Goal: Task Accomplishment & Management: Complete application form

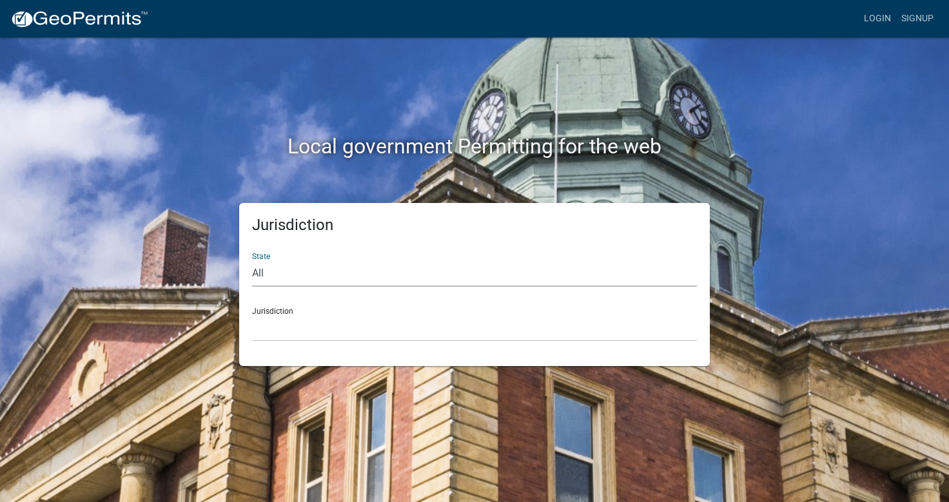
select select "[US_STATE]"
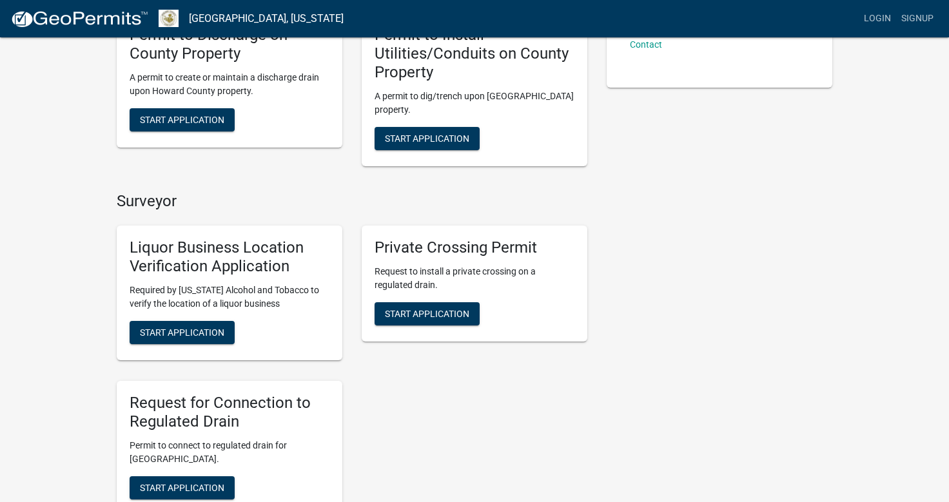
scroll to position [323, 0]
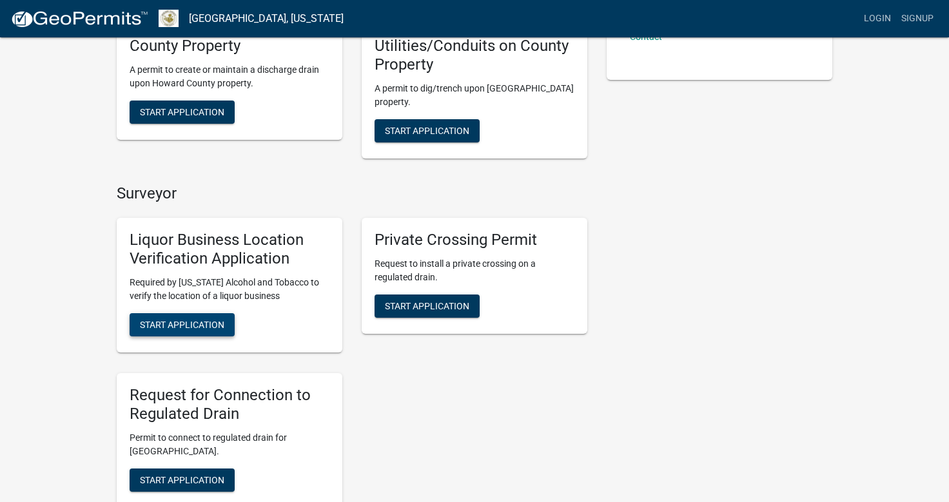
click at [172, 319] on span "Start Application" at bounding box center [182, 324] width 84 height 10
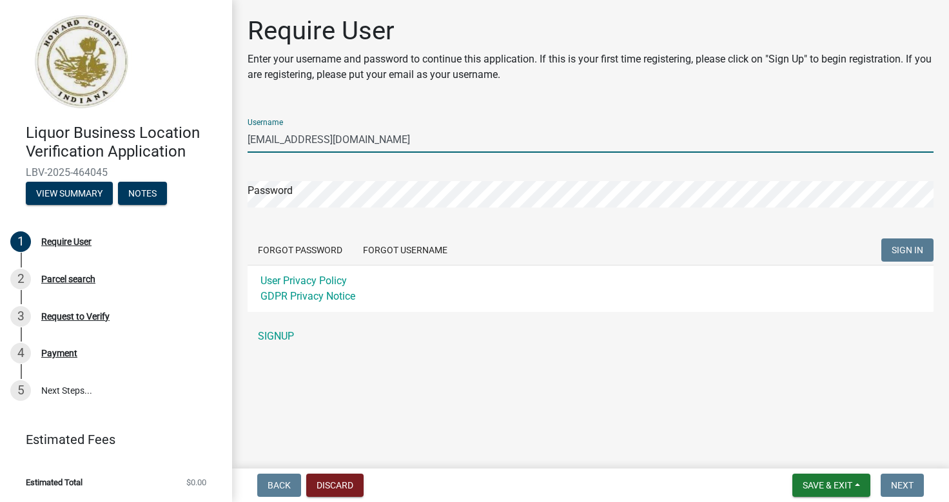
type input "[EMAIL_ADDRESS][DOMAIN_NAME]"
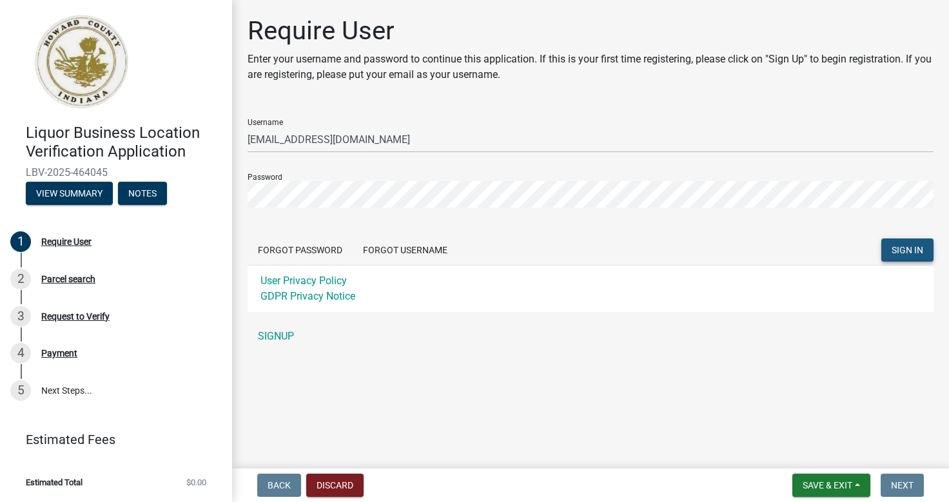
click at [901, 250] on span "SIGN IN" at bounding box center [908, 250] width 32 height 10
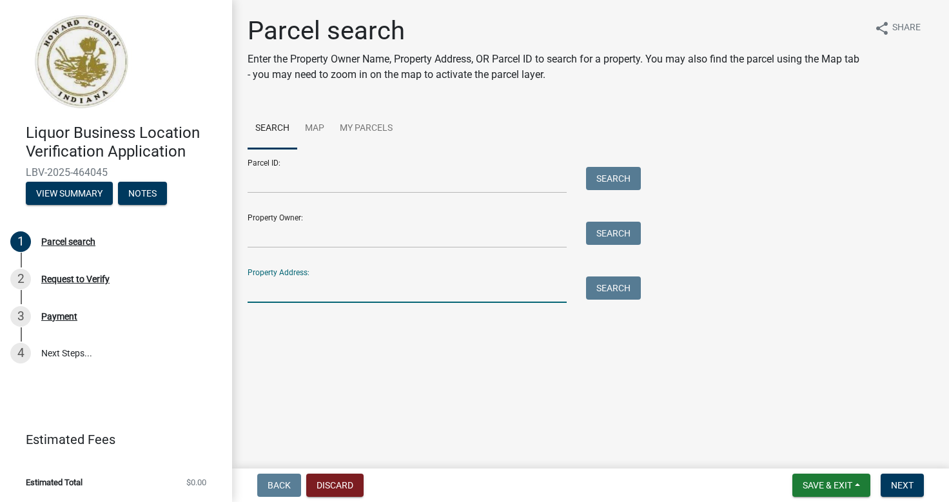
click at [418, 279] on input "Property Address:" at bounding box center [407, 290] width 319 height 26
click at [613, 285] on button "Search" at bounding box center [613, 288] width 55 height 23
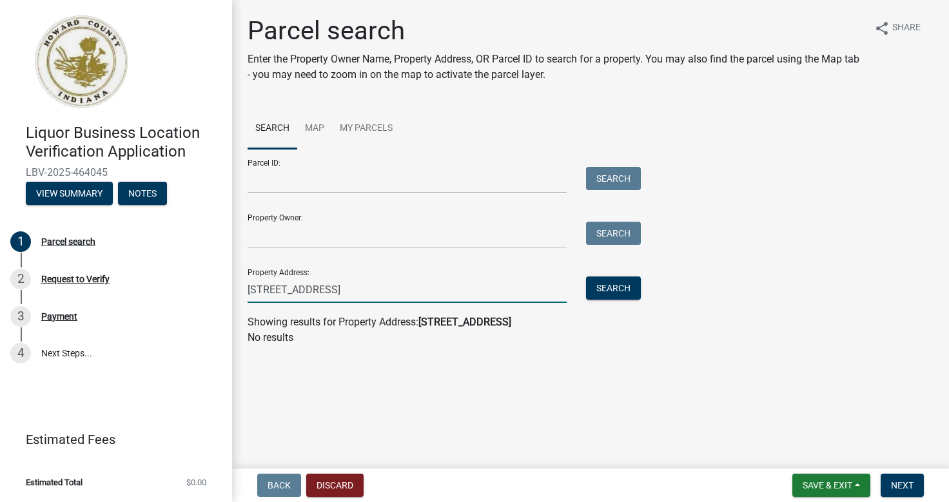
click at [383, 282] on input "[STREET_ADDRESS]" at bounding box center [407, 290] width 319 height 26
click at [384, 285] on input "[STREET_ADDRESS]" at bounding box center [407, 290] width 319 height 26
click at [614, 286] on button "Search" at bounding box center [613, 288] width 55 height 23
click at [456, 290] on input "[STREET_ADDRESS]" at bounding box center [407, 290] width 319 height 26
type input "2"
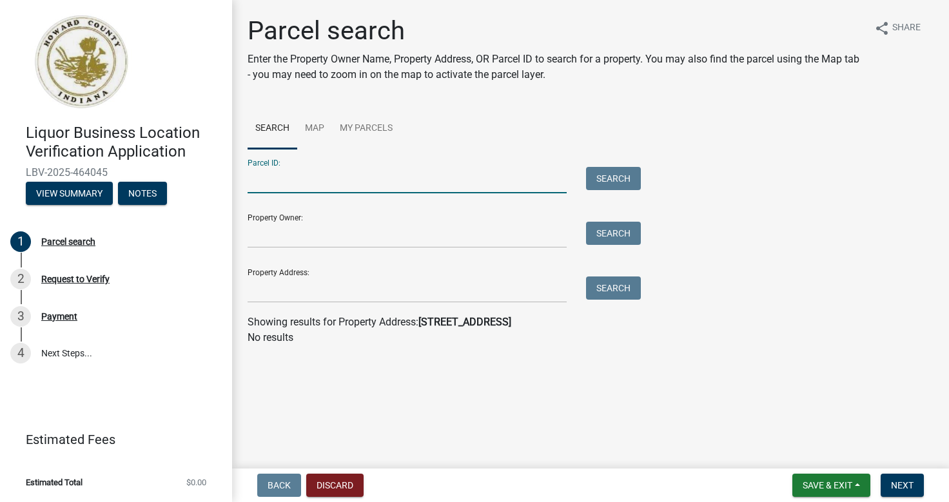
click at [270, 176] on input "Parcel ID:" at bounding box center [407, 180] width 319 height 26
paste input "34-03-36-204-003.000-002"
type input "34-03-36-204-003.000-002"
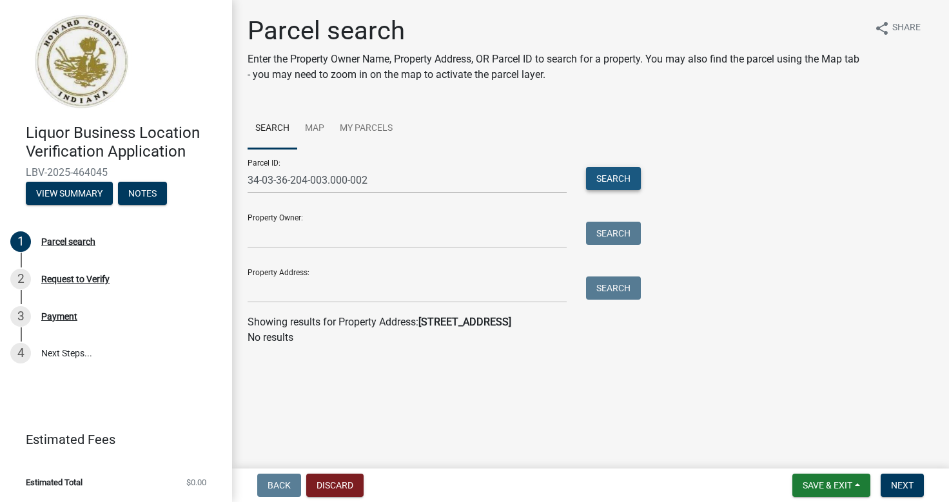
click at [611, 177] on button "Search" at bounding box center [613, 178] width 55 height 23
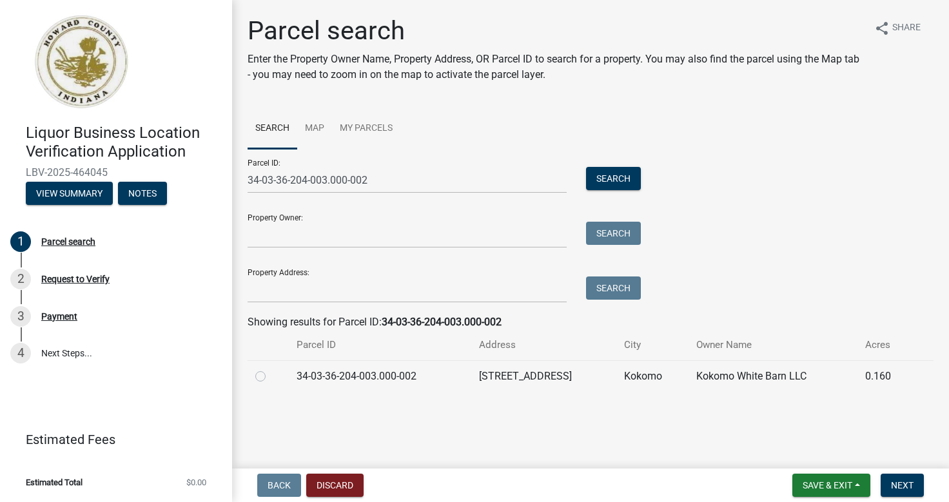
click at [271, 369] on label at bounding box center [271, 369] width 0 height 0
click at [271, 376] on input "radio" at bounding box center [275, 373] width 8 height 8
radio input "true"
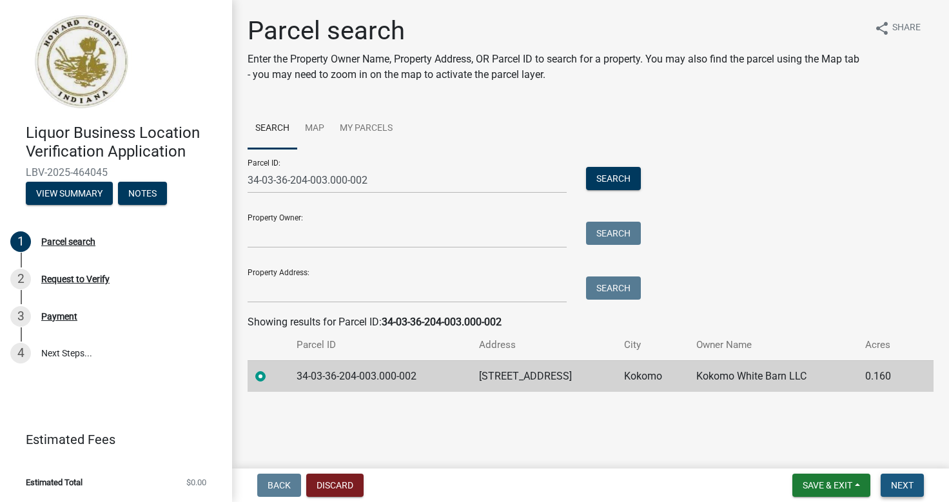
click at [899, 482] on span "Next" at bounding box center [902, 485] width 23 height 10
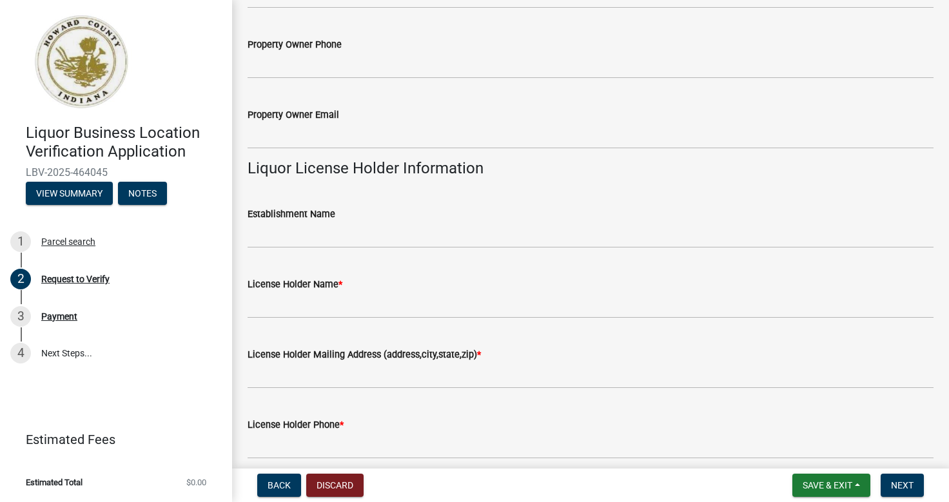
scroll to position [436, 0]
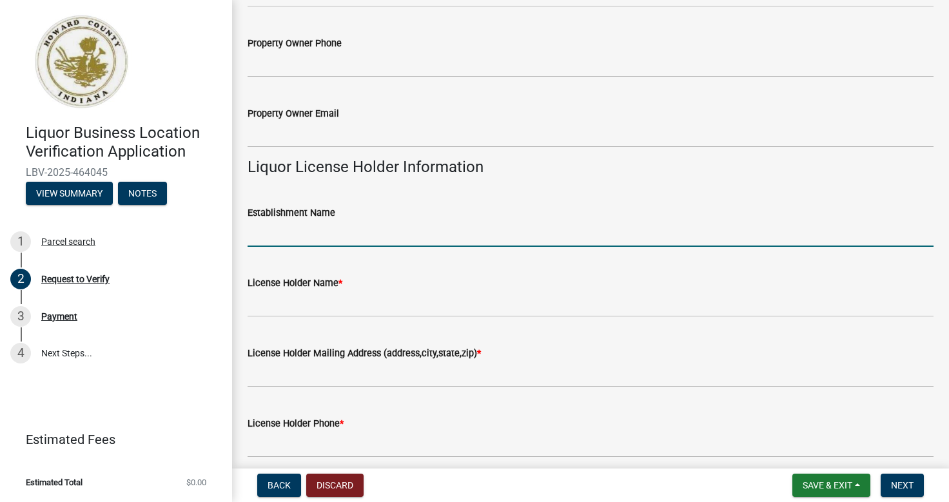
click at [317, 235] on input "Establishment Name" at bounding box center [591, 234] width 686 height 26
type input "Riviera Maya Kokomo"
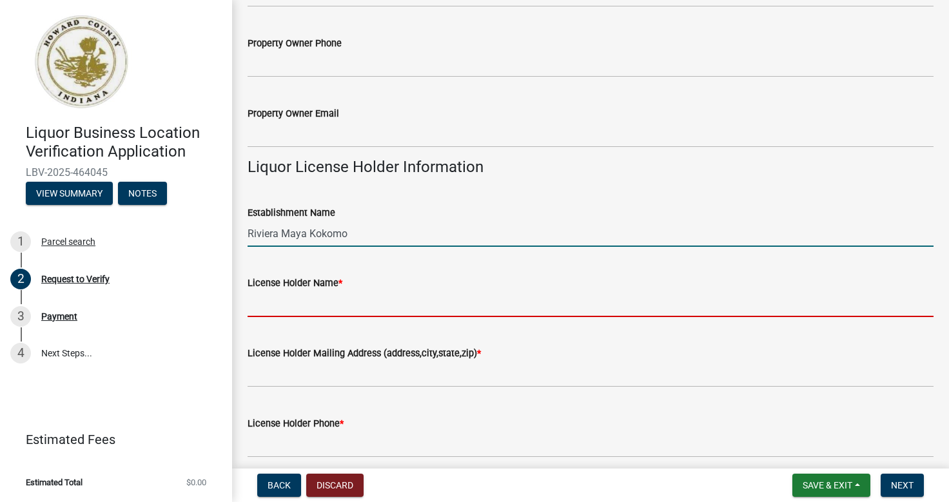
click at [292, 293] on input "License Holder Name *" at bounding box center [591, 304] width 686 height 26
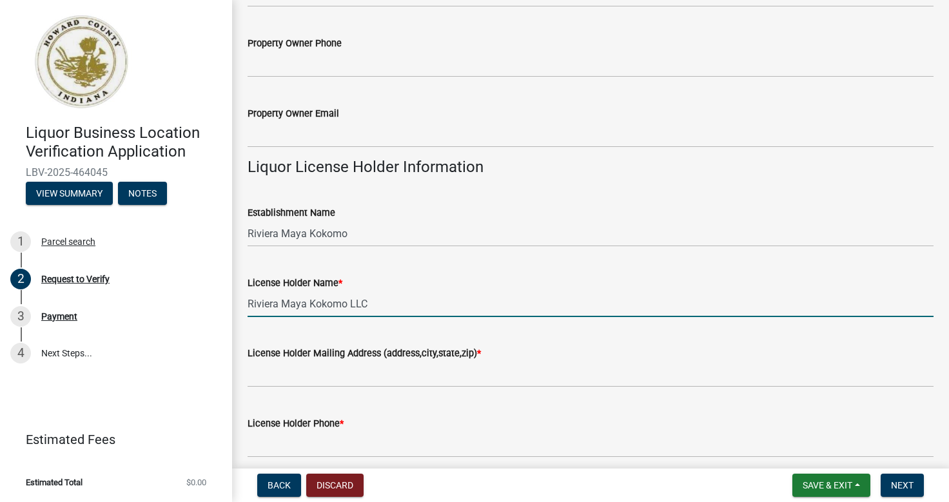
type input "Riviera Maya Kokomo LLC"
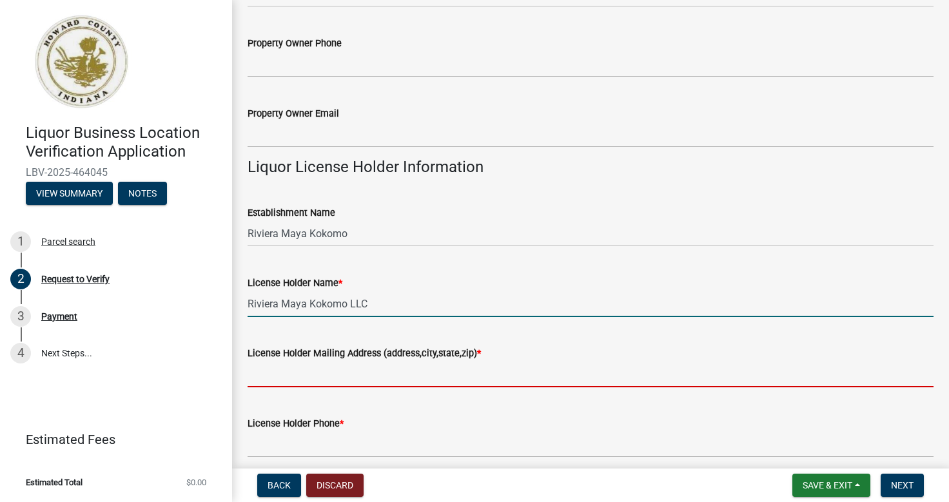
click at [265, 369] on input "License Holder Mailing Address (address,city,state,zip) *" at bounding box center [591, 374] width 686 height 26
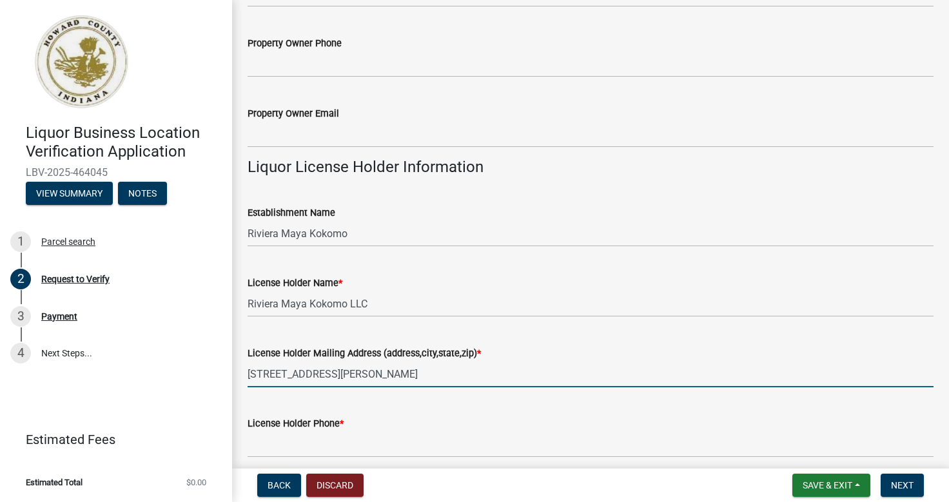
type input "[STREET_ADDRESS][PERSON_NAME]"
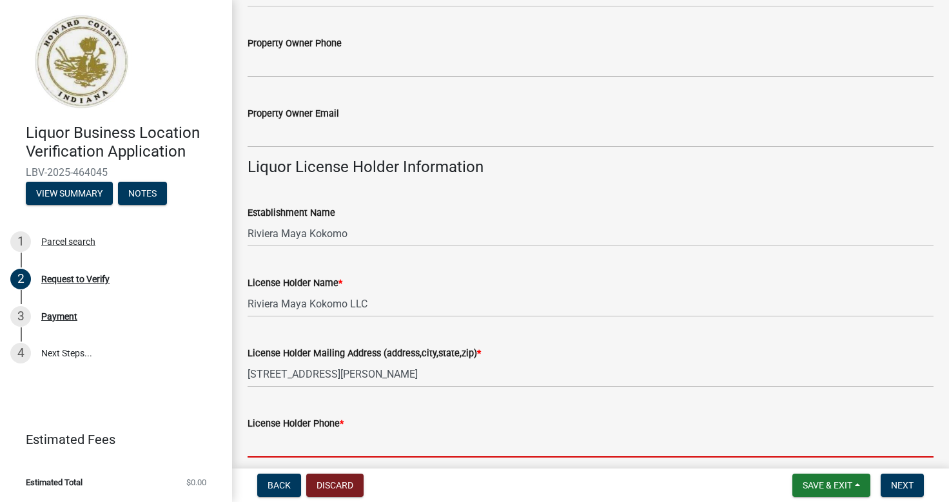
click at [284, 438] on input "License Holder Phone *" at bounding box center [591, 444] width 686 height 26
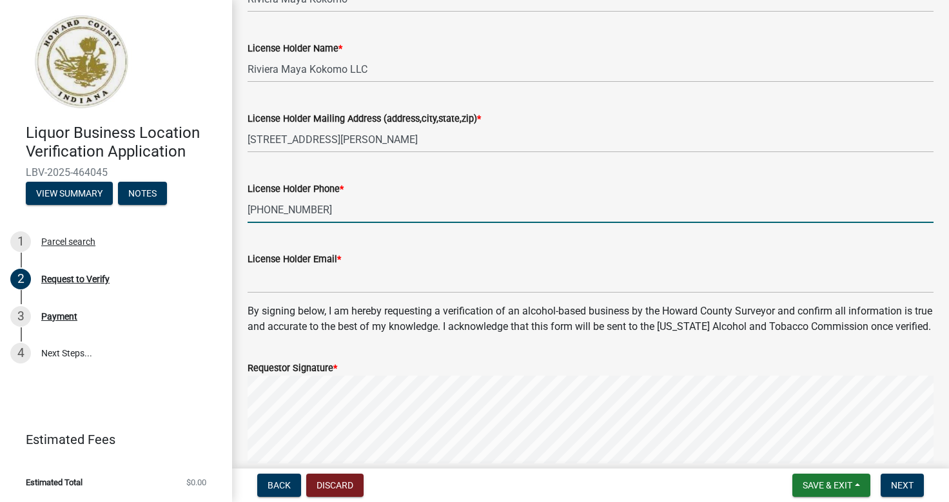
scroll to position [673, 0]
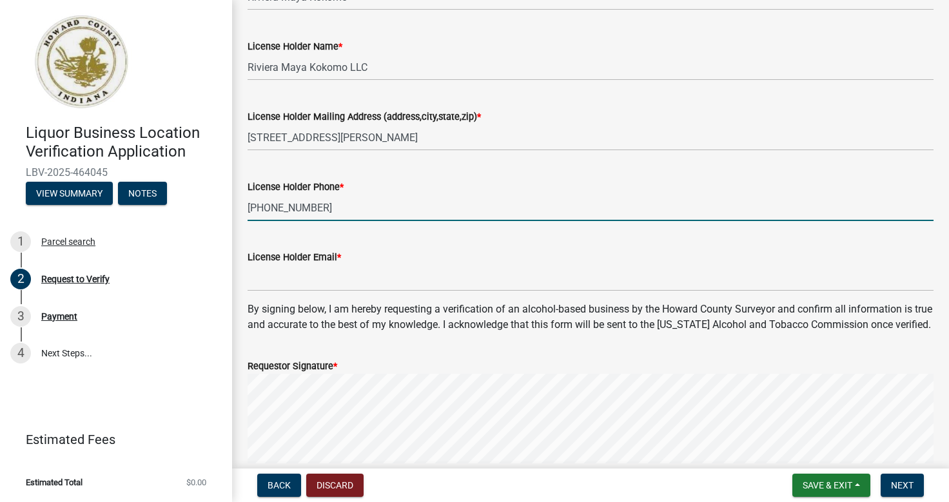
type input "[PHONE_NUMBER]"
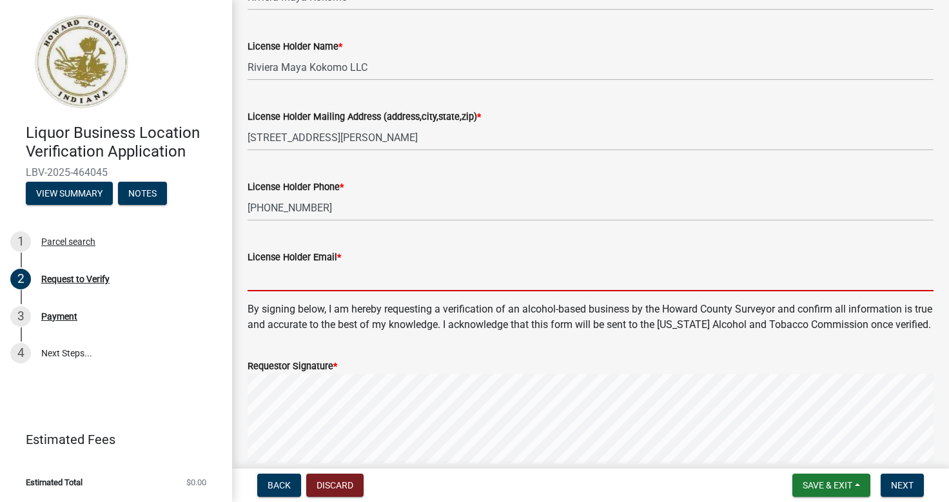
click at [388, 276] on input "License Holder Email *" at bounding box center [591, 278] width 686 height 26
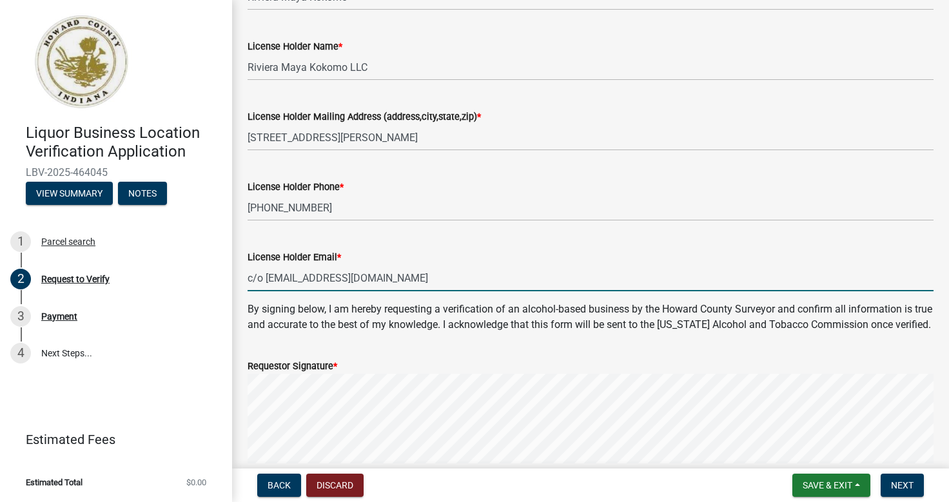
click at [341, 380] on form "Requestor Signature * Clear" at bounding box center [591, 419] width 686 height 153
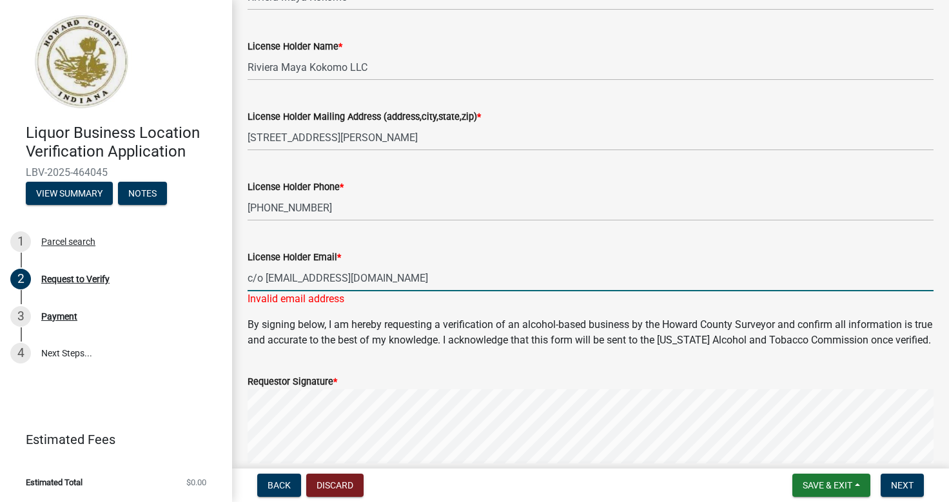
click at [266, 277] on input "c/o [EMAIL_ADDRESS][DOMAIN_NAME]" at bounding box center [591, 278] width 686 height 26
type input "[EMAIL_ADDRESS][DOMAIN_NAME]"
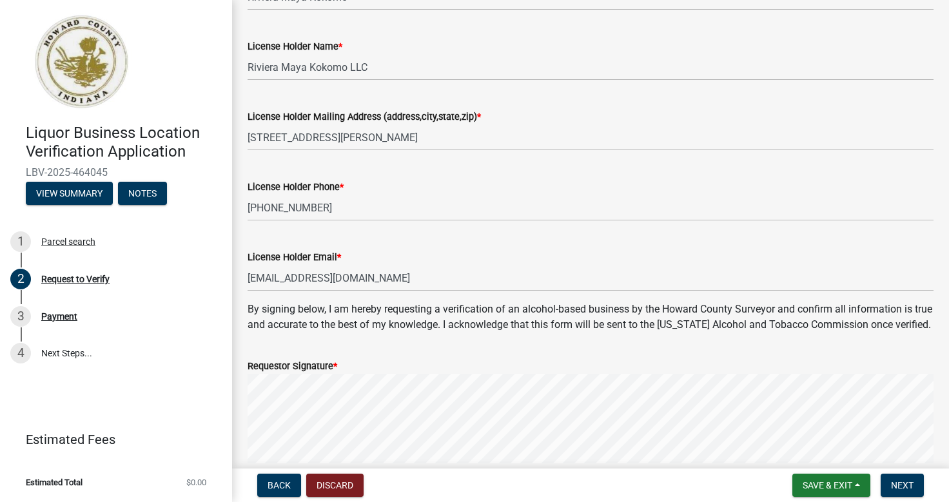
click at [290, 369] on wm-data-entity-input-list "Business Address - Please enter the site address for the business requiring ver…" at bounding box center [591, 72] width 686 height 1345
click at [337, 372] on span "*" at bounding box center [335, 366] width 4 height 11
click at [311, 371] on label "Requestor Signature *" at bounding box center [293, 366] width 90 height 9
click at [897, 484] on span "Next" at bounding box center [902, 485] width 23 height 10
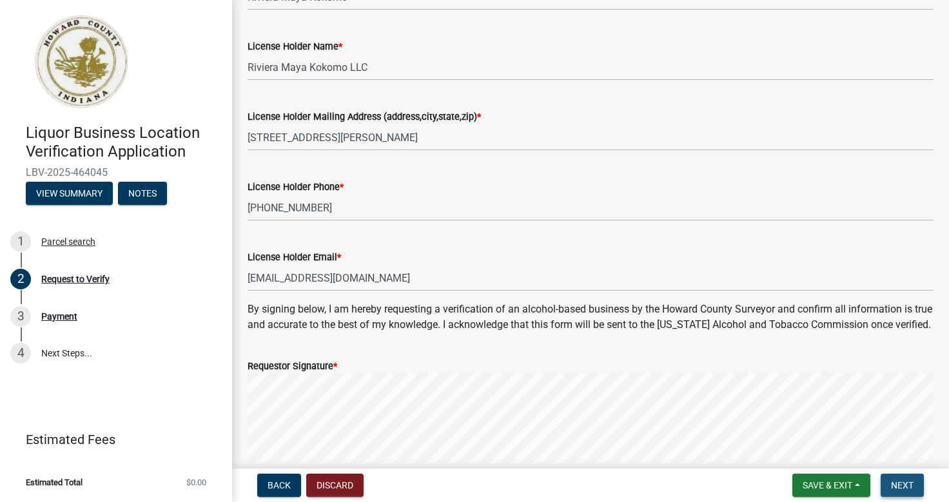
click at [901, 482] on span "Next" at bounding box center [902, 485] width 23 height 10
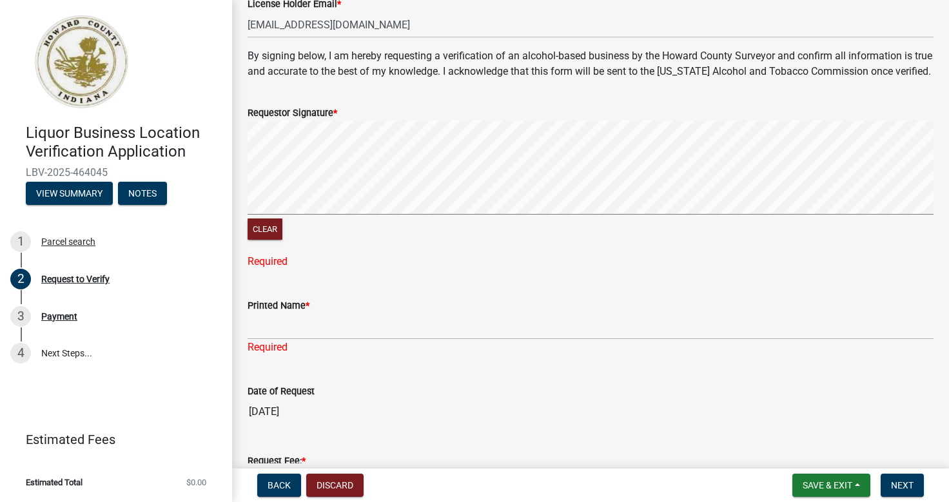
scroll to position [932, 0]
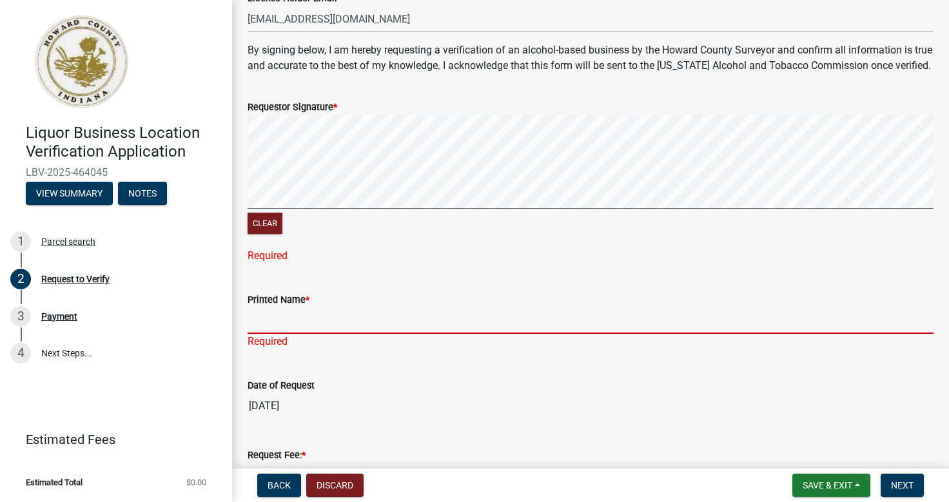
click at [319, 324] on input "Printed Name *" at bounding box center [591, 321] width 686 height 26
click at [302, 264] on div "Required" at bounding box center [591, 255] width 686 height 15
click at [293, 264] on div "Required" at bounding box center [591, 255] width 686 height 15
click at [346, 264] on div "Required" at bounding box center [591, 255] width 686 height 15
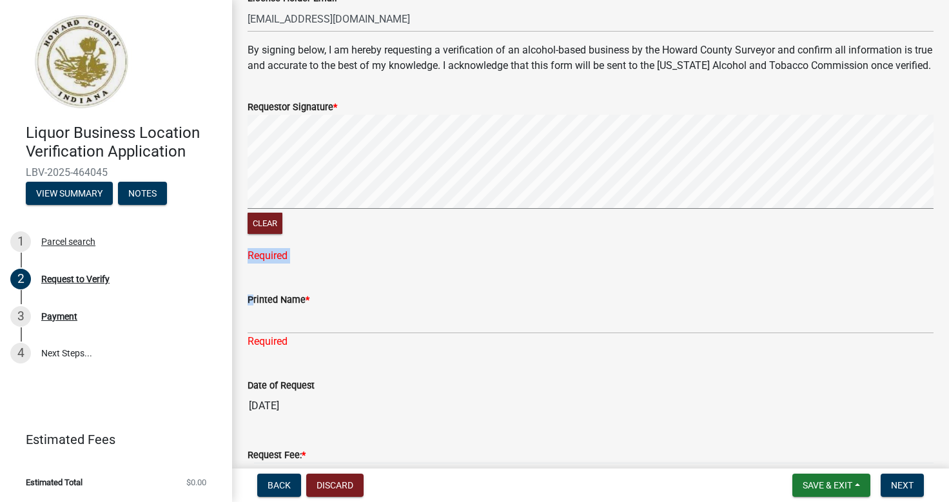
drag, startPoint x: 326, startPoint y: 288, endPoint x: 395, endPoint y: 257, distance: 75.6
click at [331, 251] on div "Requestor Signature * Clear Required" at bounding box center [591, 174] width 686 height 181
drag, startPoint x: 301, startPoint y: 271, endPoint x: 370, endPoint y: 267, distance: 69.1
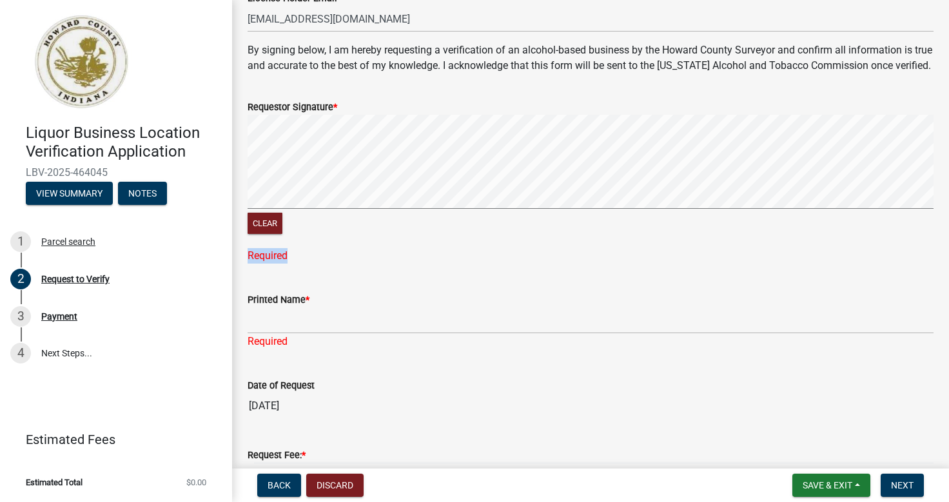
click at [370, 264] on div "Required" at bounding box center [591, 255] width 686 height 15
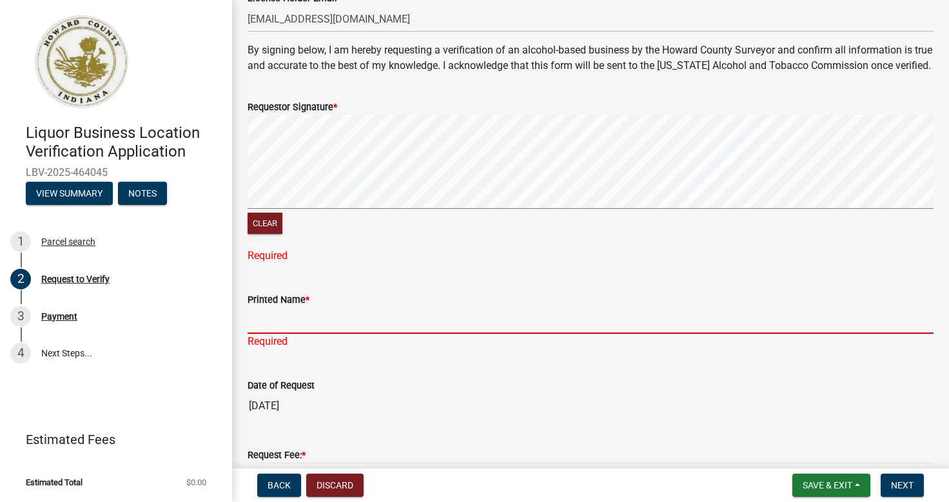
click at [302, 331] on input "Printed Name *" at bounding box center [591, 321] width 686 height 26
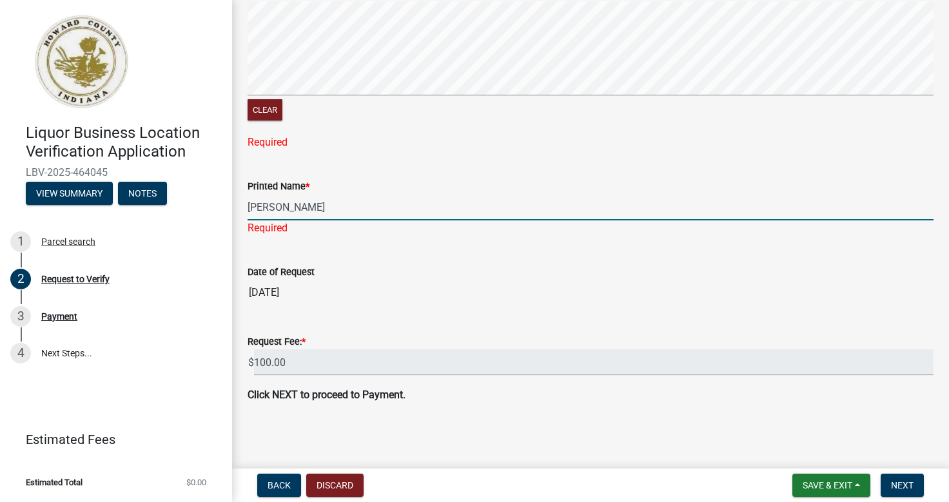
scroll to position [1059, 0]
type input "[PERSON_NAME]"
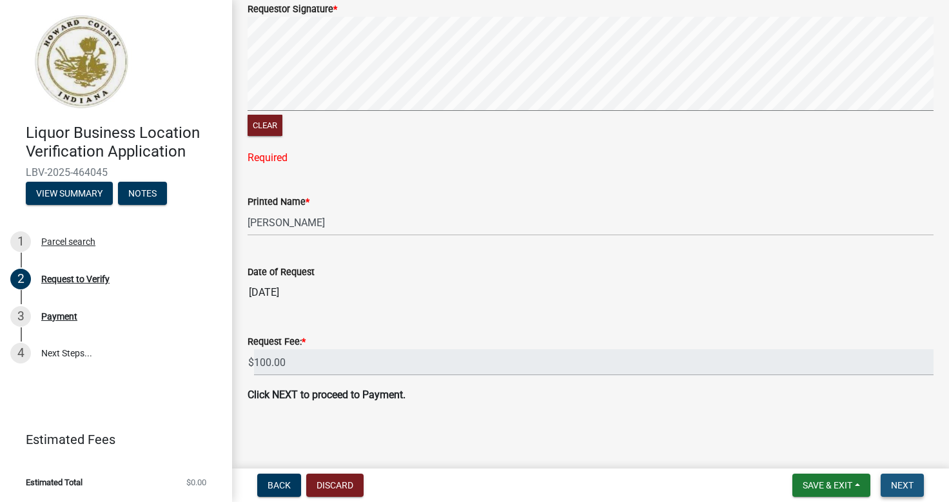
click at [902, 484] on span "Next" at bounding box center [902, 485] width 23 height 10
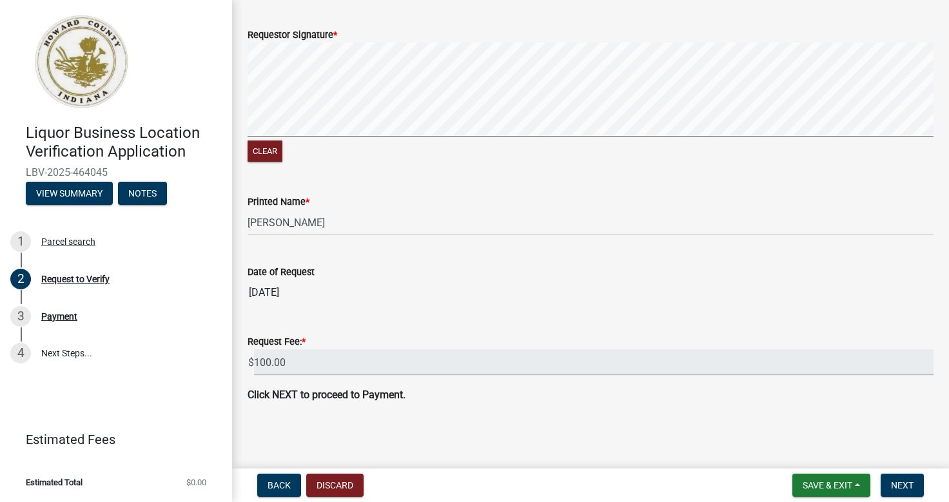
scroll to position [1018, 0]
click at [898, 484] on span "Next" at bounding box center [902, 485] width 23 height 10
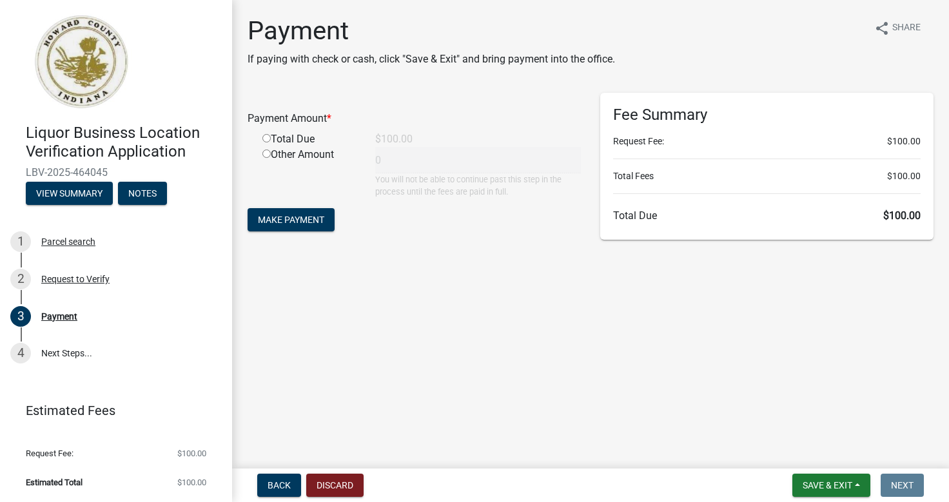
click at [266, 140] on input "radio" at bounding box center [266, 138] width 8 height 8
radio input "true"
type input "100"
click at [289, 219] on span "Make Payment" at bounding box center [291, 220] width 66 height 10
